Goal: Information Seeking & Learning: Learn about a topic

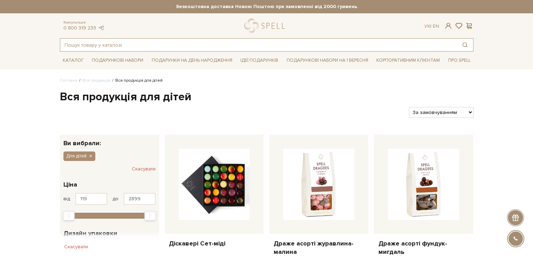
click at [238, 46] on input "text" at bounding box center [258, 45] width 397 height 13
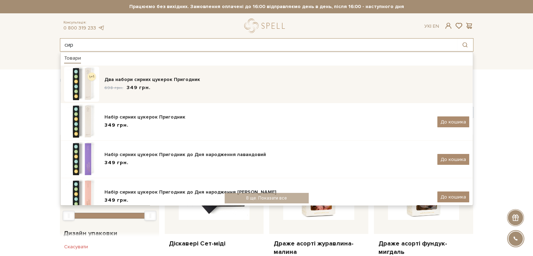
type input "сир"
click at [216, 79] on div "Два набори сирних цукерок Пригодник" at bounding box center [286, 79] width 365 height 7
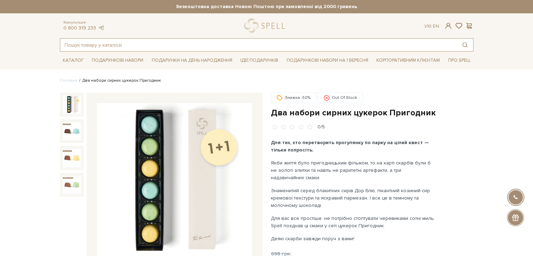
click at [77, 40] on input "text" at bounding box center [258, 45] width 397 height 13
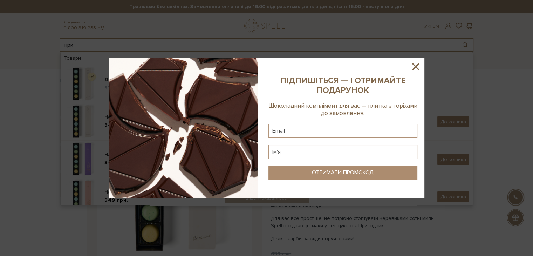
type input "при"
click at [78, 40] on div at bounding box center [266, 128] width 533 height 256
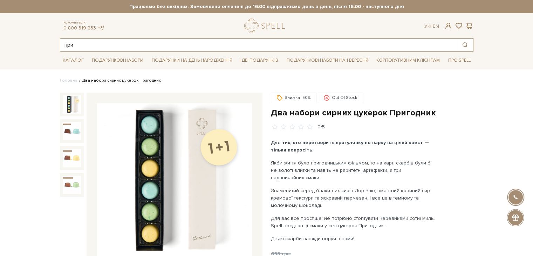
click at [82, 43] on input "при" at bounding box center [258, 45] width 397 height 13
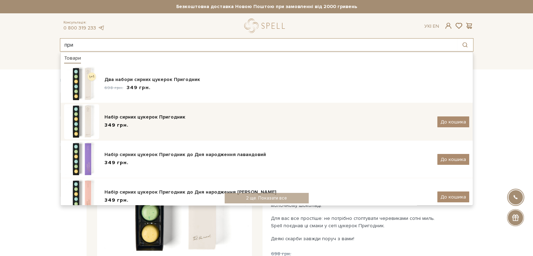
click at [177, 128] on div "349 грн." at bounding box center [268, 125] width 328 height 7
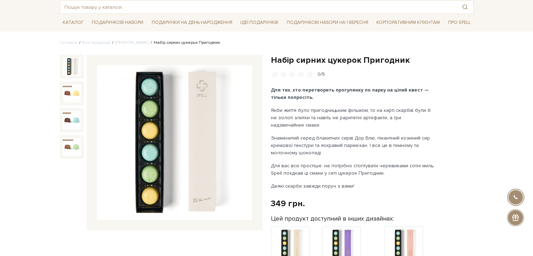
scroll to position [35, 0]
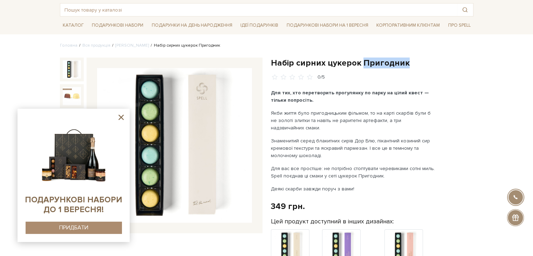
drag, startPoint x: 360, startPoint y: 61, endPoint x: 411, endPoint y: 55, distance: 50.9
copy h1 "Пригодник"
